Goal: Information Seeking & Learning: Find specific fact

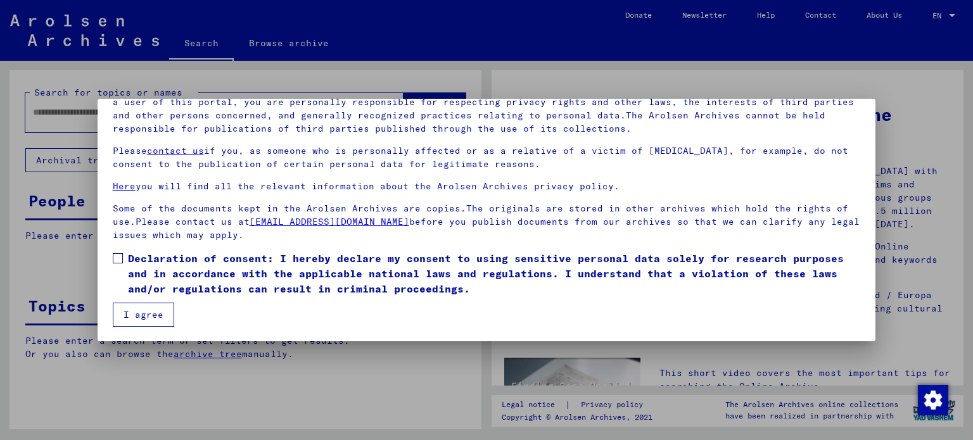
scroll to position [107, 0]
click at [120, 257] on span at bounding box center [118, 258] width 10 height 10
click at [143, 315] on button "I agree" at bounding box center [143, 314] width 61 height 24
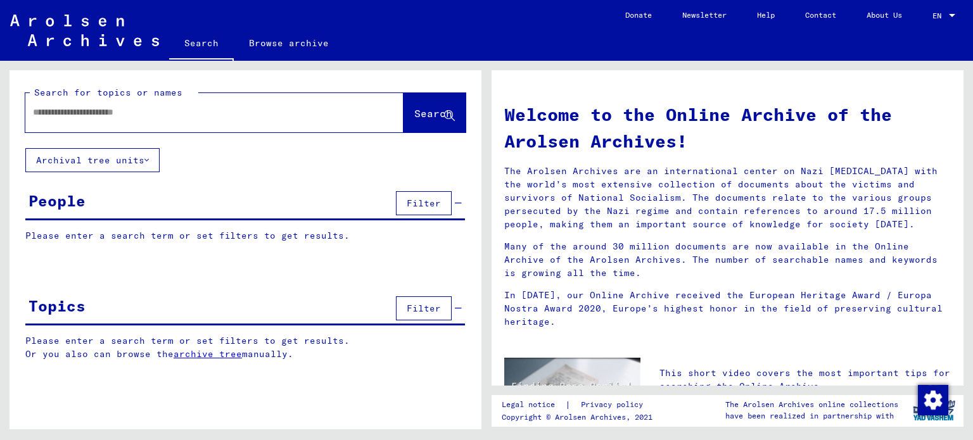
click at [56, 110] on input "text" at bounding box center [199, 112] width 332 height 13
paste input "**********"
type input "**********"
click at [421, 108] on span "Search" at bounding box center [433, 113] width 38 height 13
click at [414, 111] on span "Search" at bounding box center [433, 113] width 38 height 13
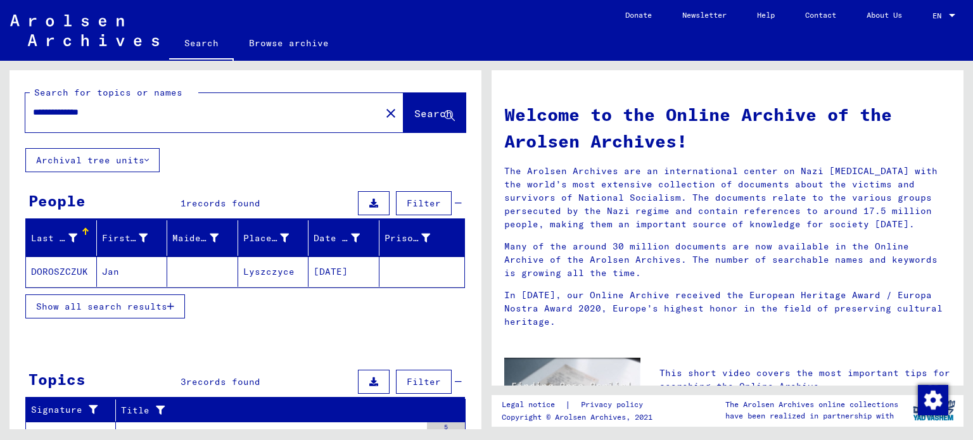
click at [47, 272] on mat-cell "DOROSZCZUK" at bounding box center [61, 271] width 71 height 30
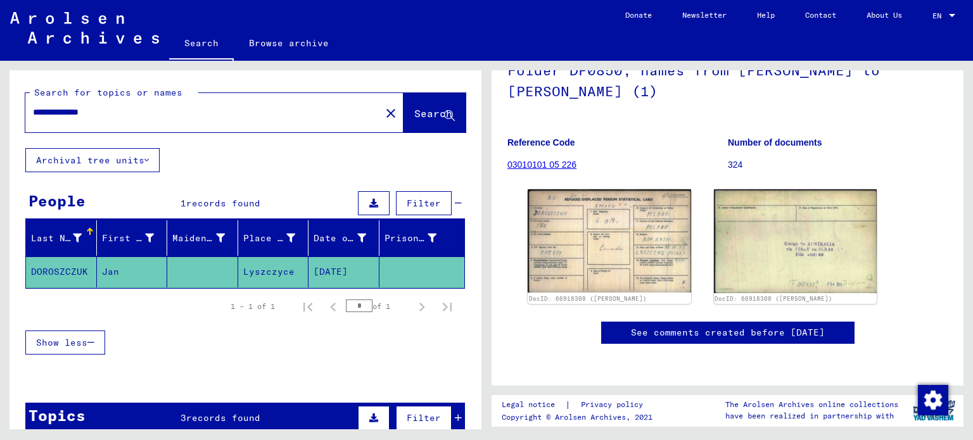
scroll to position [127, 0]
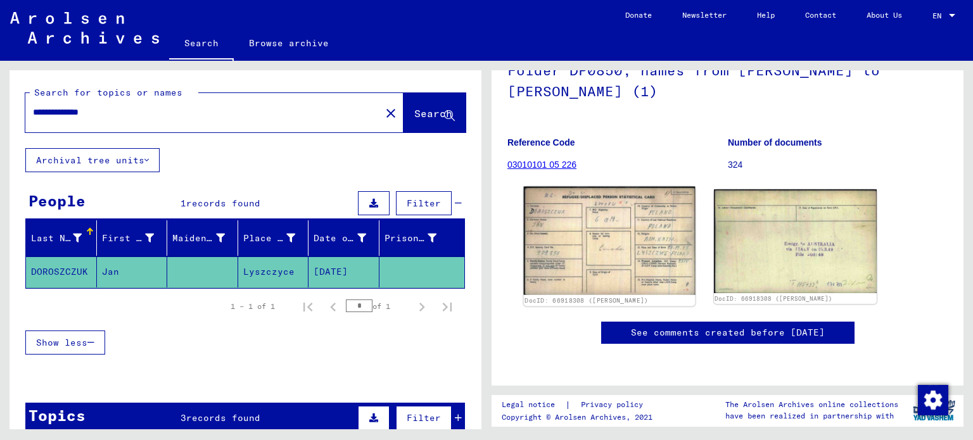
click at [612, 219] on img at bounding box center [609, 241] width 171 height 108
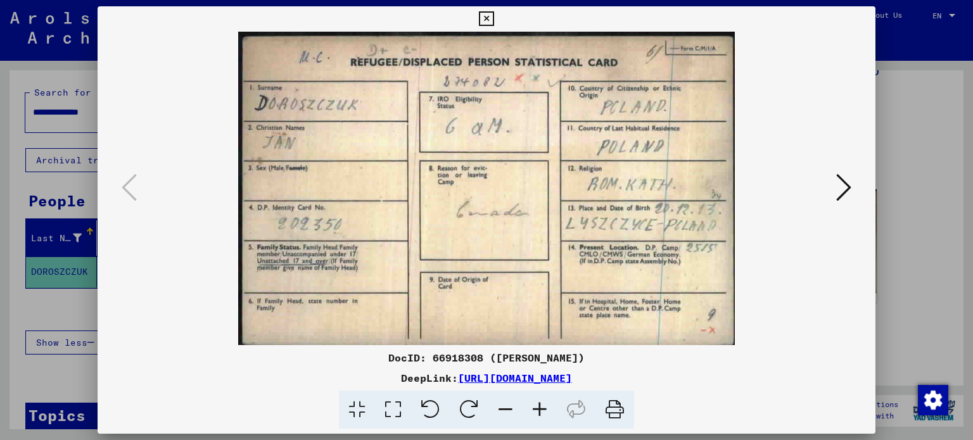
click at [775, 329] on img at bounding box center [487, 188] width 692 height 313
click at [845, 187] on icon at bounding box center [843, 187] width 15 height 30
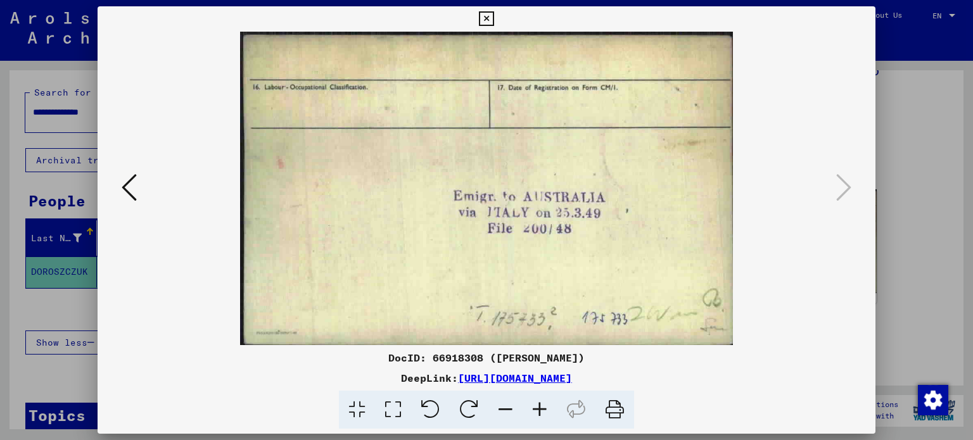
click at [793, 323] on img at bounding box center [487, 188] width 692 height 313
click at [484, 15] on icon at bounding box center [486, 18] width 15 height 15
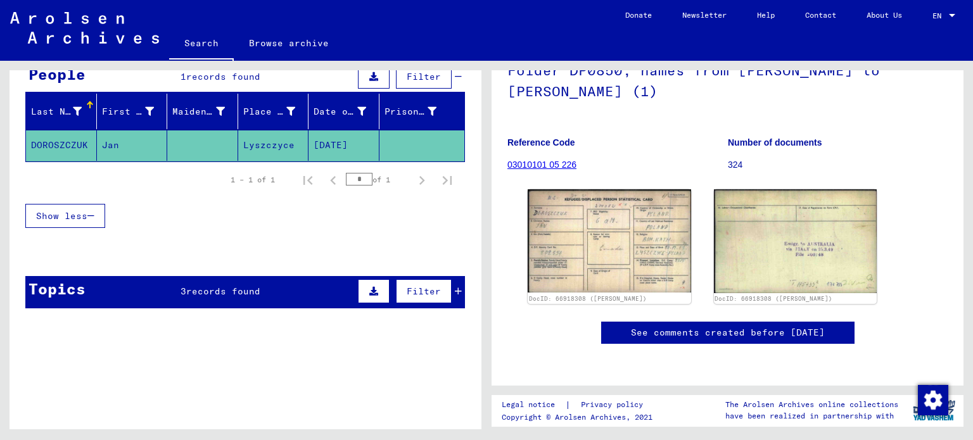
drag, startPoint x: 182, startPoint y: 251, endPoint x: 189, endPoint y: 250, distance: 7.0
click at [189, 250] on div at bounding box center [245, 252] width 472 height 16
click at [213, 289] on span "records found" at bounding box center [223, 291] width 74 height 11
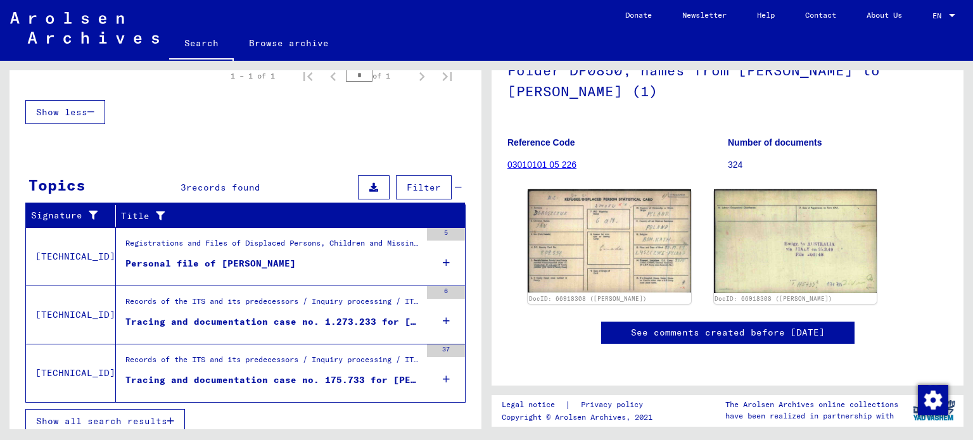
scroll to position [237, 0]
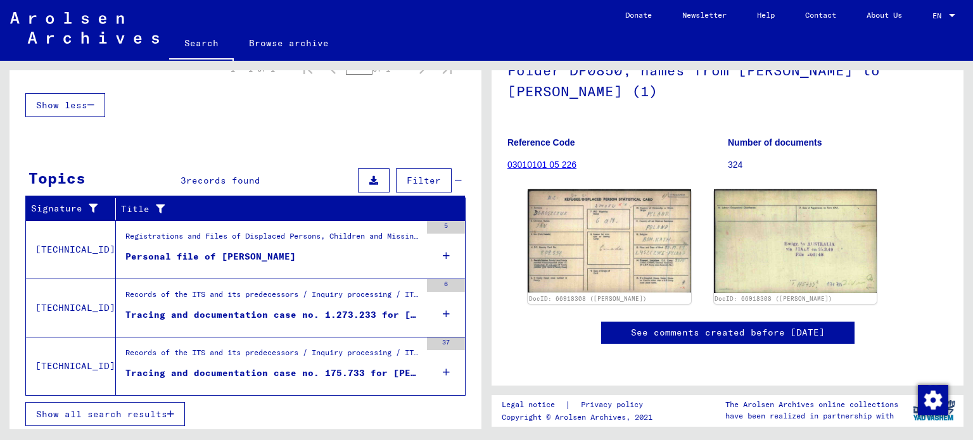
click at [250, 252] on div "Personal file of [PERSON_NAME]" at bounding box center [210, 256] width 170 height 13
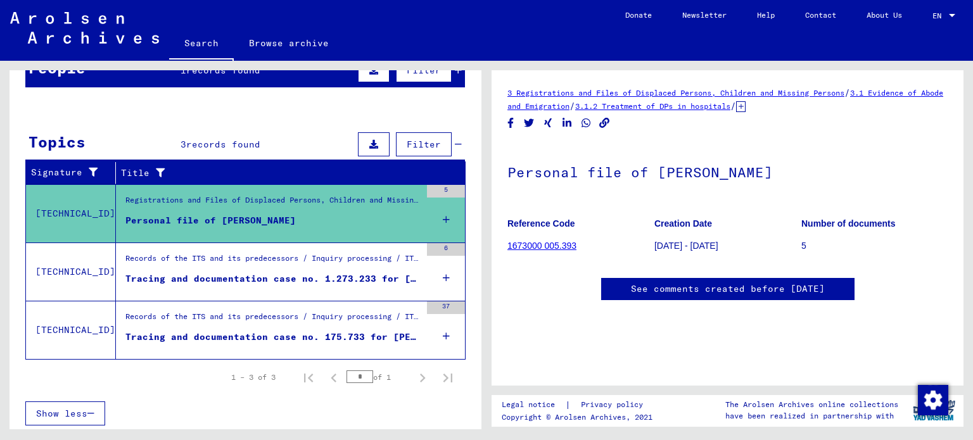
click at [532, 246] on link "1673000 005.393" at bounding box center [541, 246] width 69 height 10
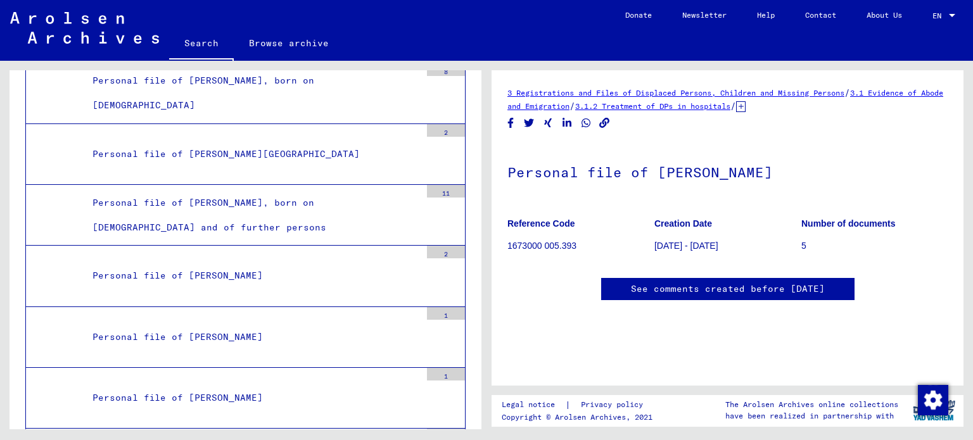
scroll to position [24625, 0]
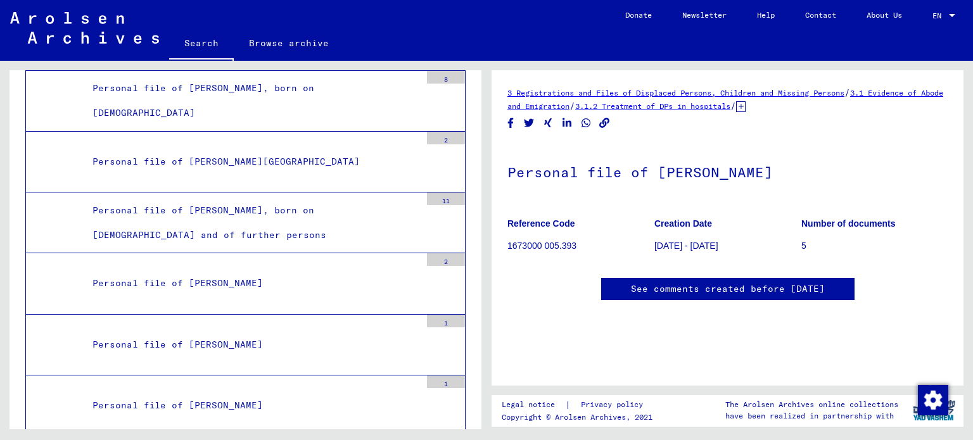
click at [680, 170] on h1 "Personal file of [PERSON_NAME]" at bounding box center [727, 171] width 440 height 56
click at [801, 246] on p "5" at bounding box center [874, 245] width 146 height 13
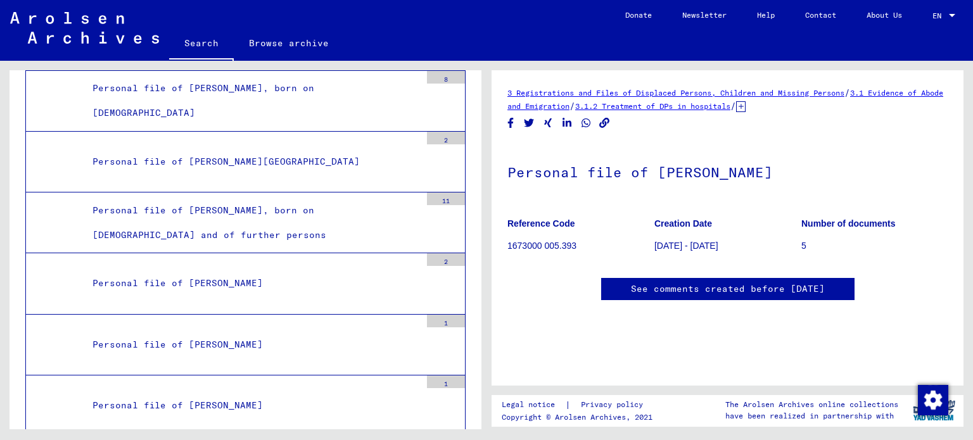
click at [801, 245] on p "5" at bounding box center [874, 245] width 146 height 13
click at [547, 245] on p "1673000 005.393" at bounding box center [580, 245] width 146 height 13
drag, startPoint x: 292, startPoint y: 260, endPoint x: 301, endPoint y: 258, distance: 9.2
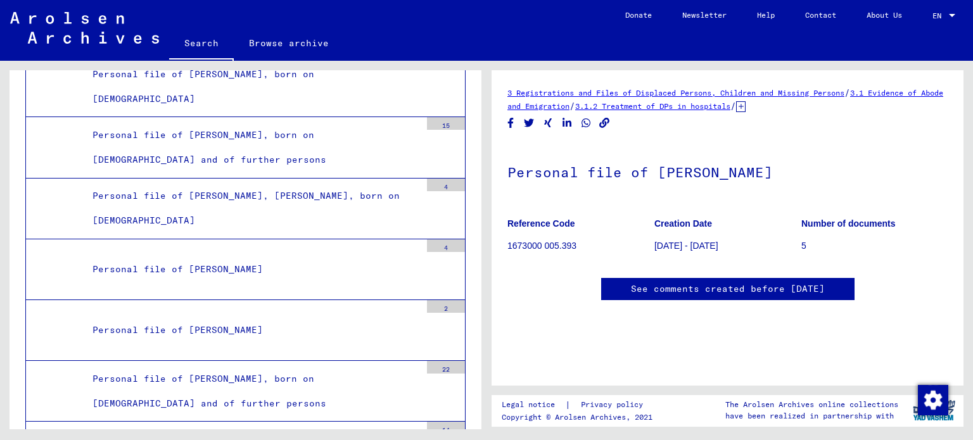
scroll to position [22725, 0]
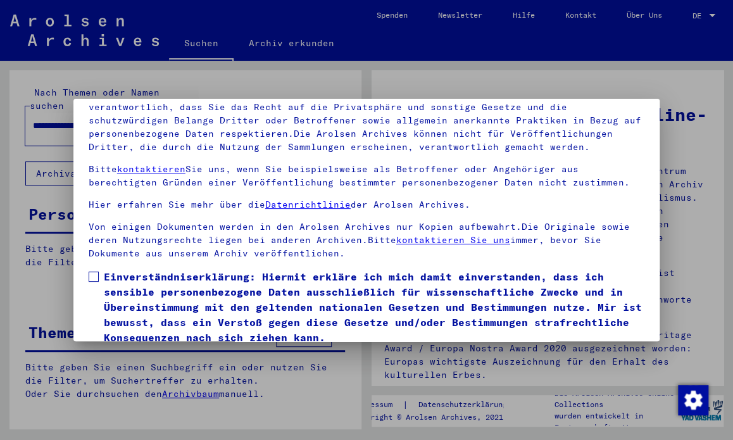
scroll to position [107, 0]
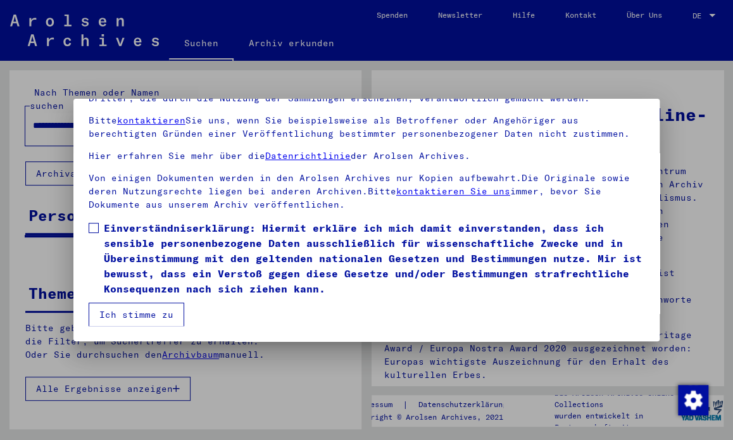
click at [96, 227] on span at bounding box center [94, 228] width 10 height 10
drag, startPoint x: 137, startPoint y: 316, endPoint x: 147, endPoint y: 319, distance: 10.4
click at [137, 316] on button "Ich stimme zu" at bounding box center [137, 315] width 96 height 24
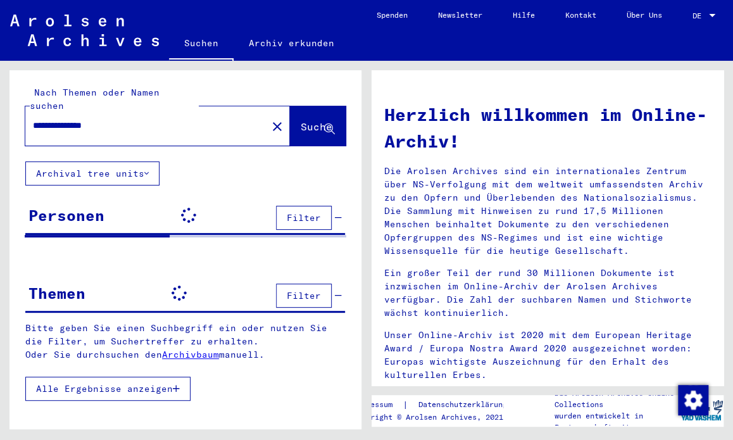
click at [713, 12] on div at bounding box center [712, 15] width 11 height 9
click at [679, 20] on span "English" at bounding box center [680, 22] width 31 height 9
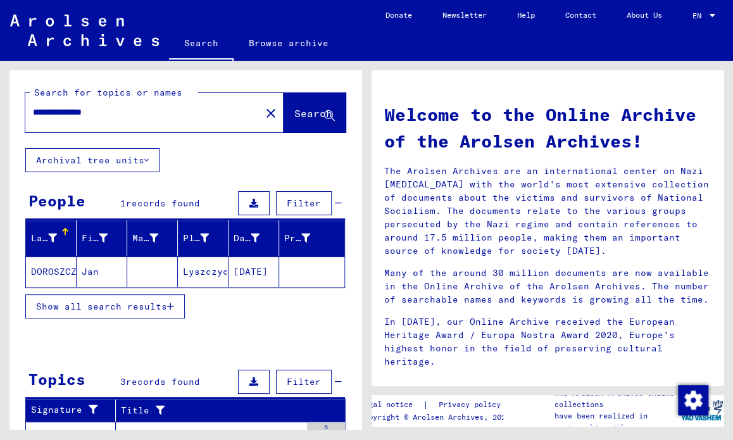
click at [53, 268] on mat-cell "DOROSZCZUK" at bounding box center [51, 271] width 51 height 30
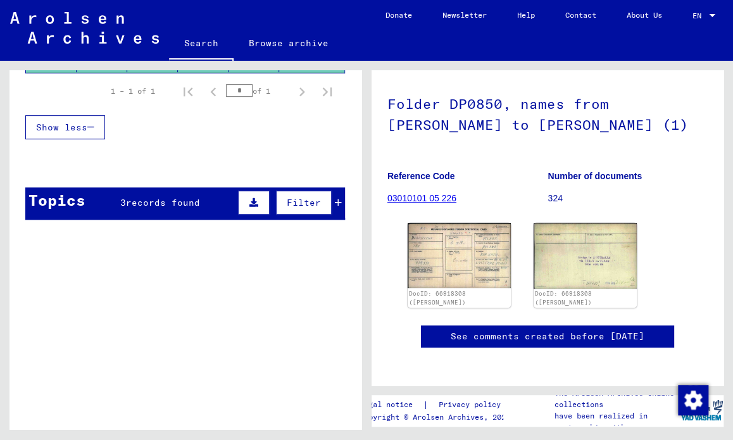
scroll to position [227, 0]
